Goal: Find specific page/section: Find specific page/section

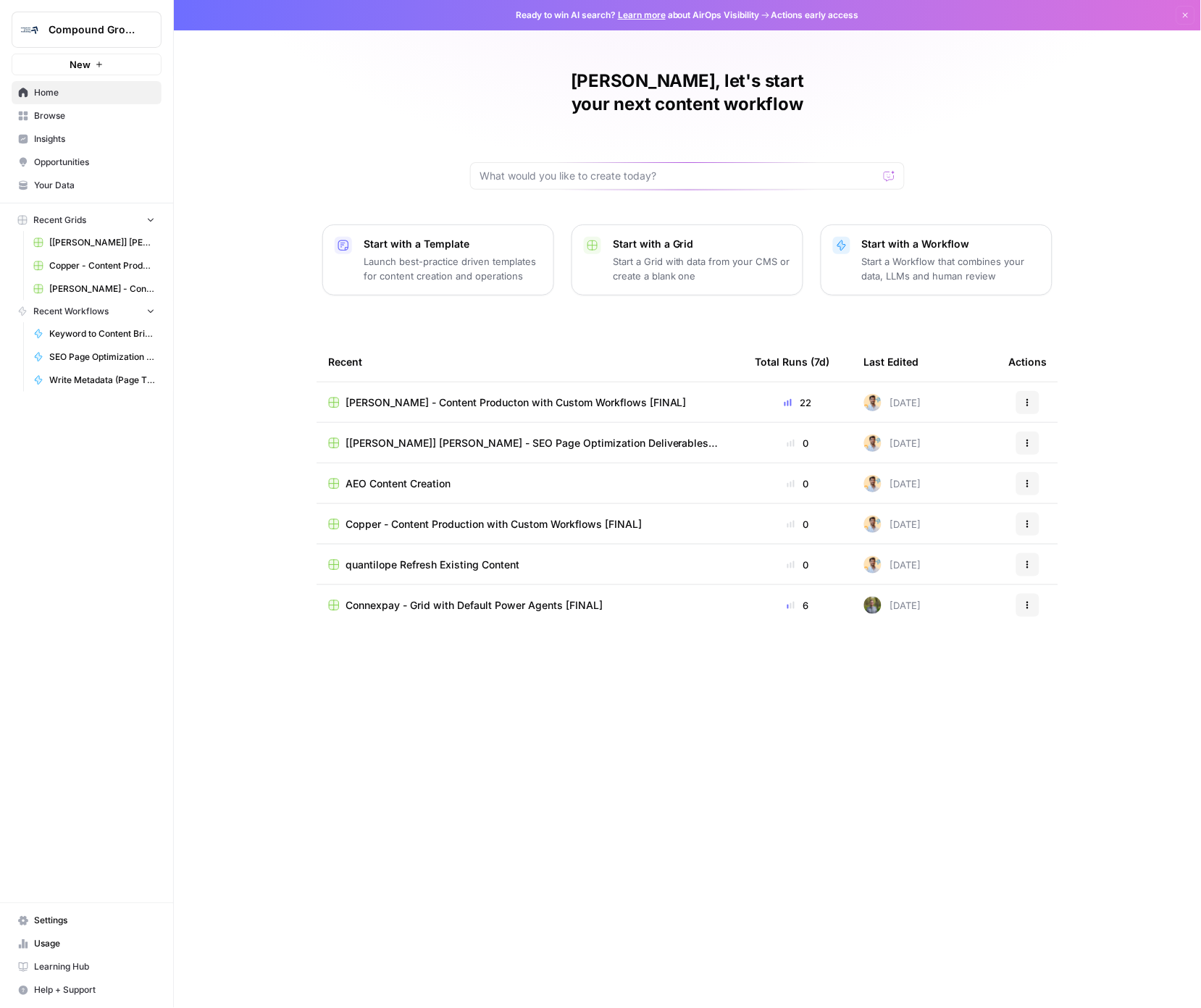
click at [453, 395] on span "[PERSON_NAME] - Content Producton with Custom Workflows [FINAL]" at bounding box center [515, 402] width 341 height 15
click at [124, 288] on span "[PERSON_NAME] - Content Producton with Custom Workflows [FINAL]" at bounding box center [102, 288] width 106 height 13
click at [146, 288] on span "[PERSON_NAME] - Content Producton with Custom Workflows [FINAL]" at bounding box center [102, 288] width 106 height 13
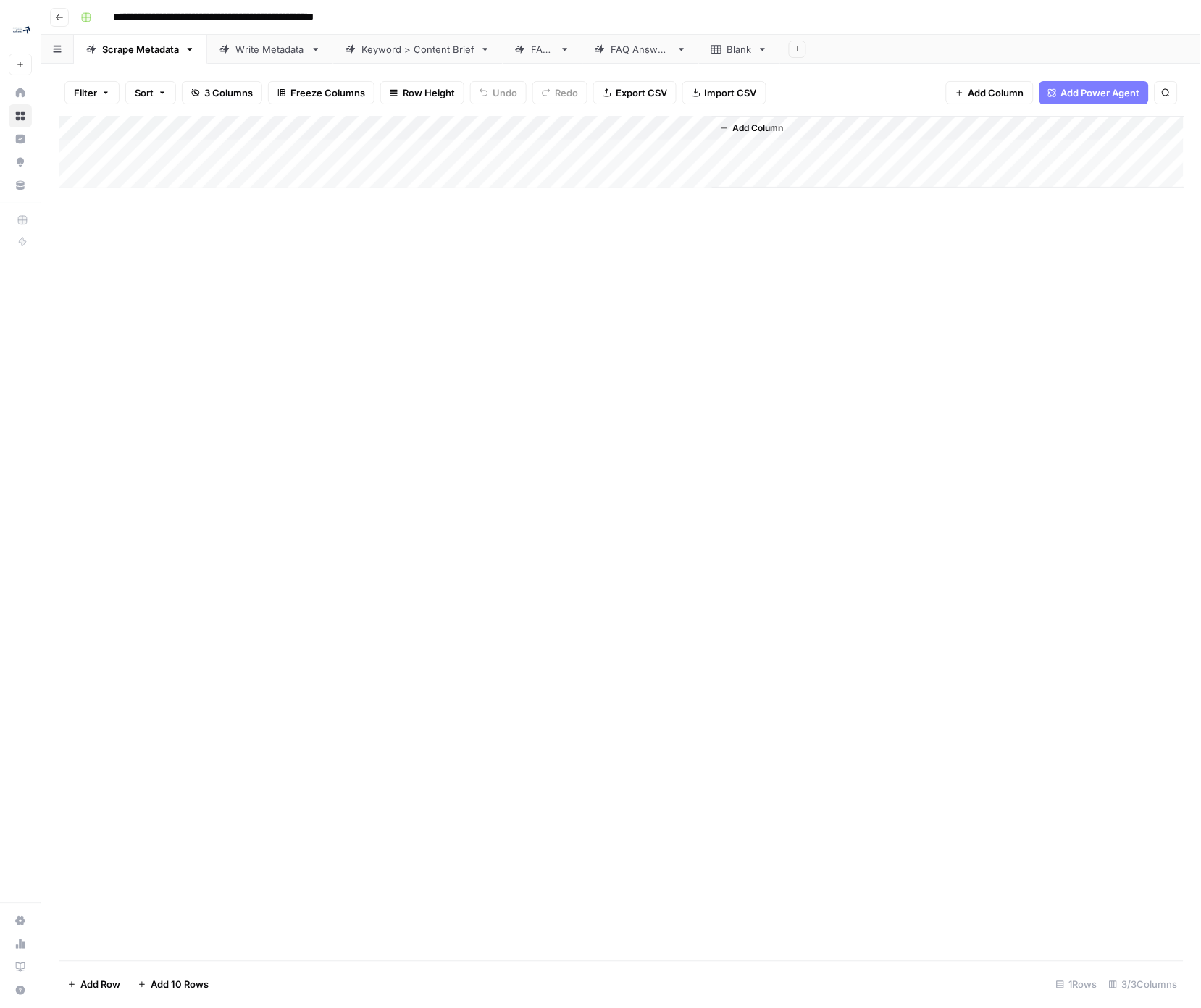
click at [446, 59] on link "Keyword > Content Brief" at bounding box center [417, 49] width 169 height 29
click at [73, 300] on div "Add Column" at bounding box center [622, 238] width 1126 height 245
click at [944, 298] on div "Add Column" at bounding box center [622, 238] width 1126 height 245
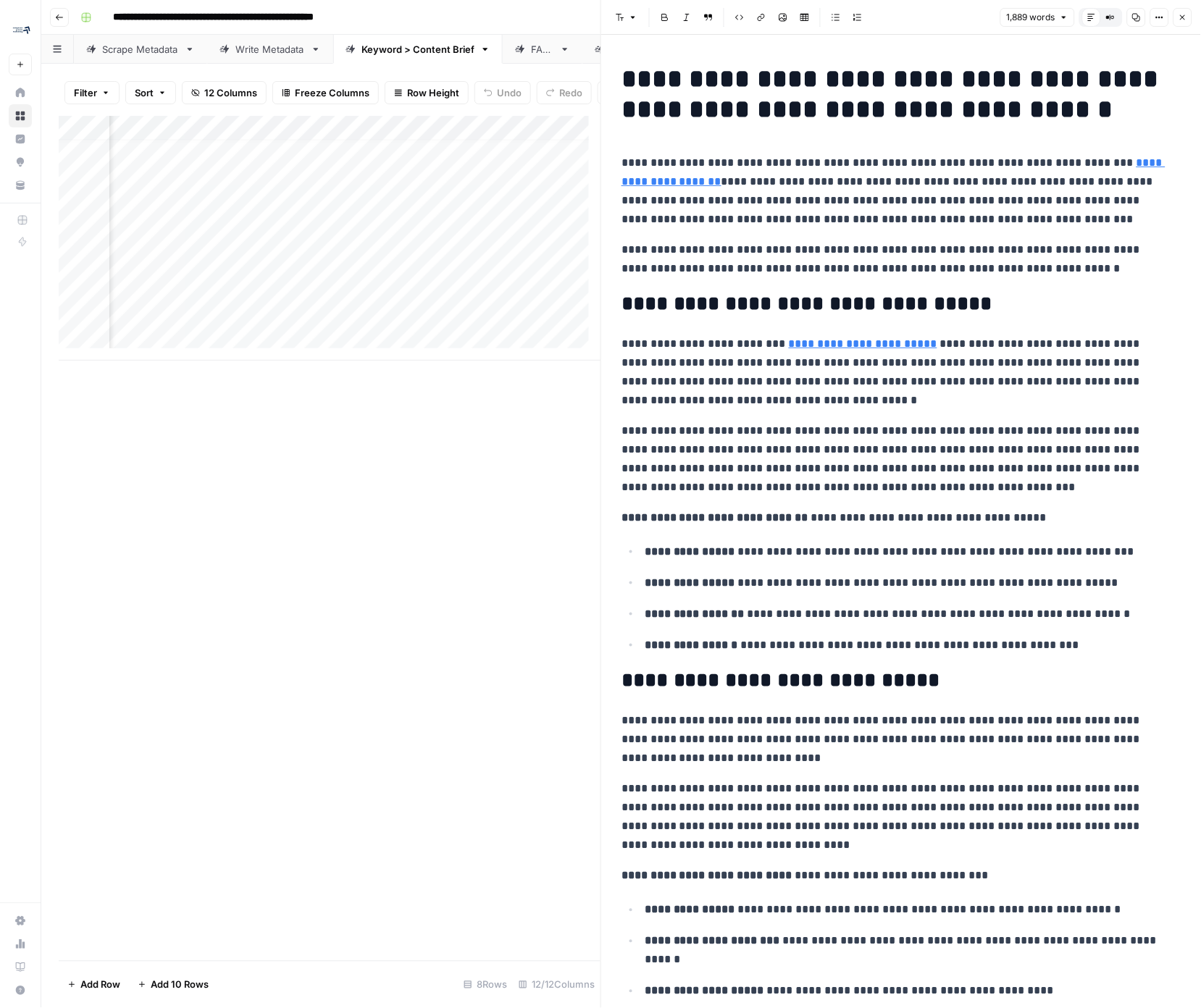
scroll to position [11, 984]
click at [1178, 17] on icon "button" at bounding box center [1183, 18] width 9 height 9
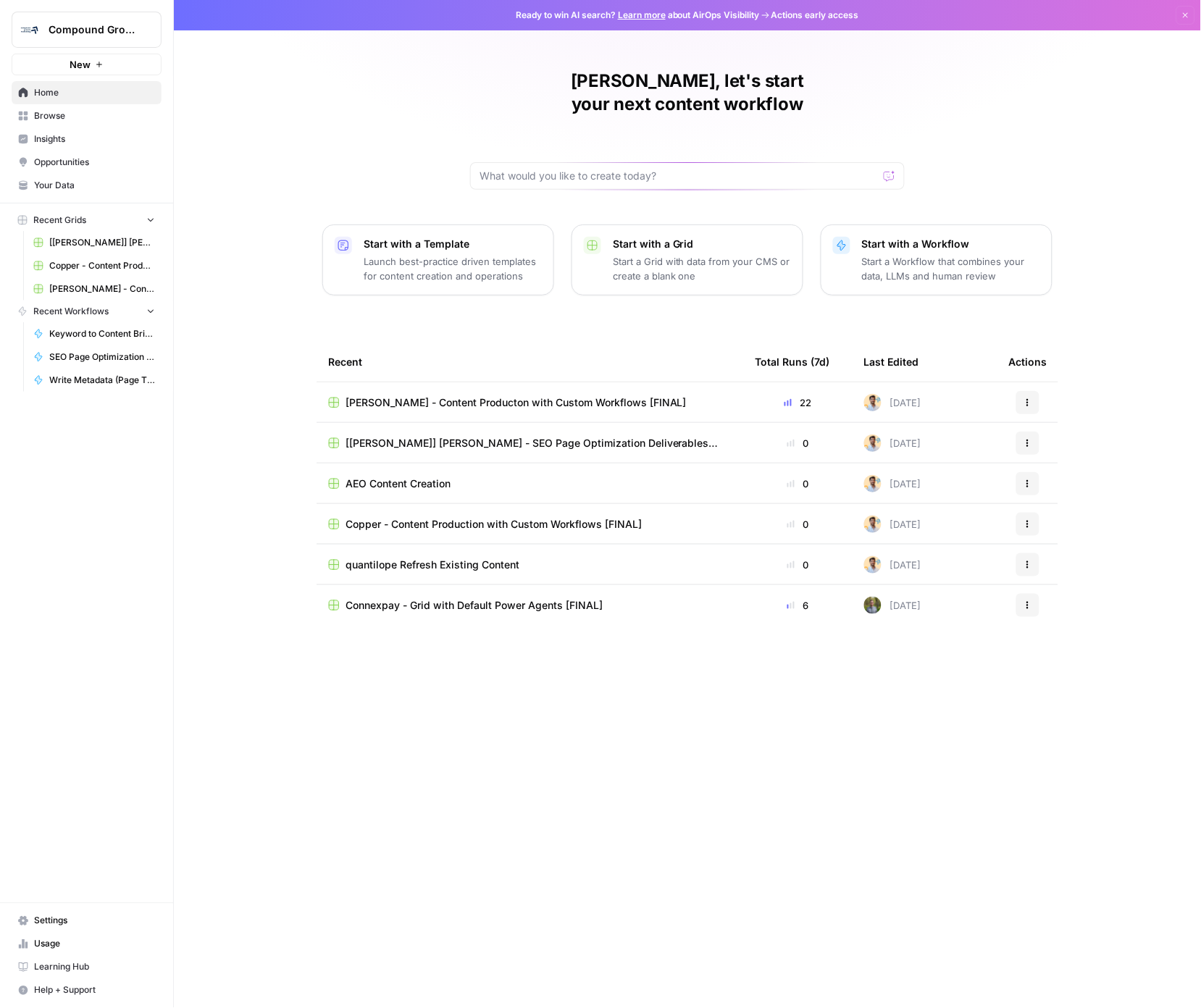
click at [94, 238] on span "[[PERSON_NAME]] [PERSON_NAME] - SEO Page Optimization Deliverables [FINAL]" at bounding box center [102, 242] width 106 height 13
